Goal: Navigation & Orientation: Find specific page/section

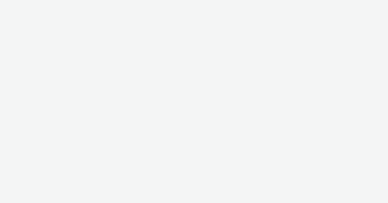
select select "47c37c18-910e-43a3-bb91-a2beb2847406"
select select "b1b940d3-d05b-48b5-821e-f328c33b988b"
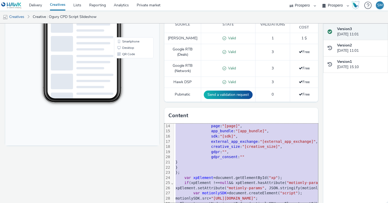
scroll to position [93, 0]
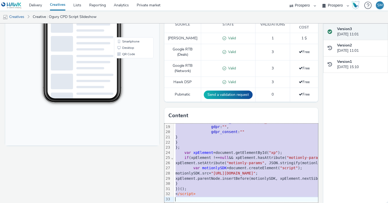
drag, startPoint x: 176, startPoint y: 122, endPoint x: 203, endPoint y: 219, distance: 100.7
click at [203, 203] on html "Delivery Creatives Lists Reporting Analytics Private market AZERION ContextAd F…" at bounding box center [194, 101] width 388 height 203
copy div "<img id= "xp" motionly-params= "" /> <script> ( function () { var motionlyParam…"
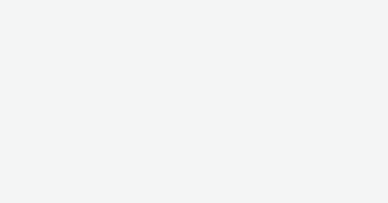
select select "47c37c18-910e-43a3-bb91-a2beb2847406"
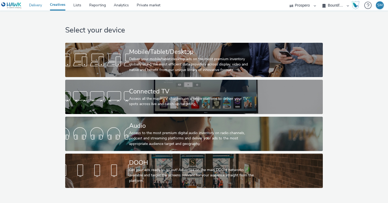
click at [31, 3] on link "Delivery" at bounding box center [35, 5] width 21 height 11
